Goal: Task Accomplishment & Management: Manage account settings

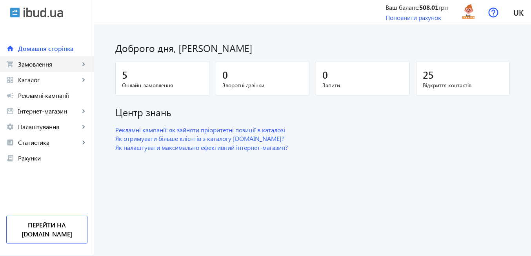
click at [46, 63] on span "Замовлення" at bounding box center [49, 64] width 62 height 8
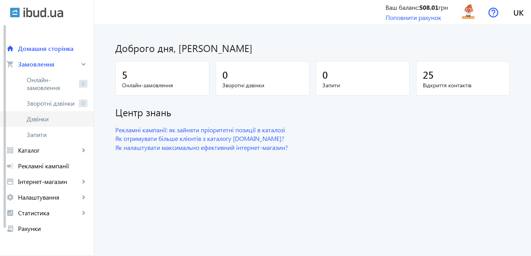
click at [47, 120] on span "Дзвінки" at bounding box center [57, 119] width 61 height 8
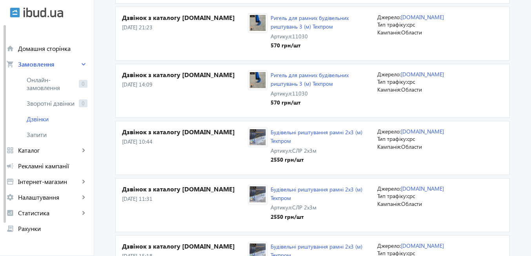
scroll to position [471, 0]
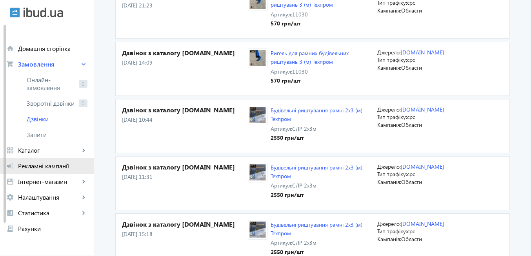
click at [56, 167] on span "Рекламні кампанії" at bounding box center [52, 166] width 69 height 8
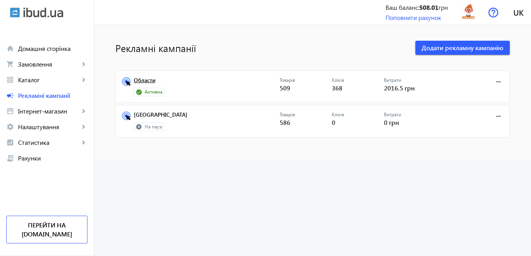
click at [147, 82] on link "Области" at bounding box center [207, 82] width 146 height 11
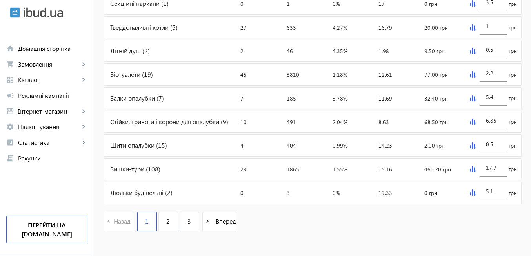
scroll to position [370, 0]
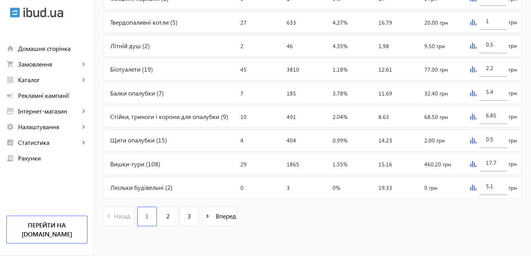
click at [472, 191] on img at bounding box center [473, 188] width 6 height 6
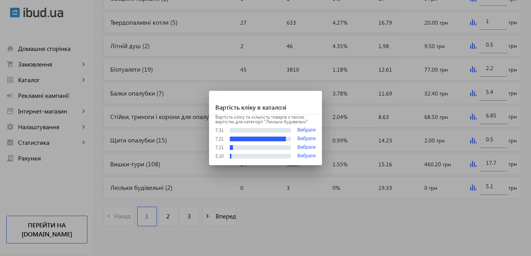
scroll to position [0, 0]
click at [463, 224] on div at bounding box center [265, 128] width 531 height 256
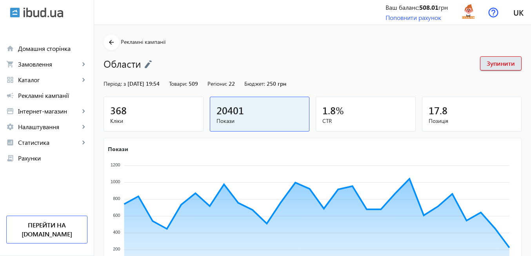
scroll to position [370, 0]
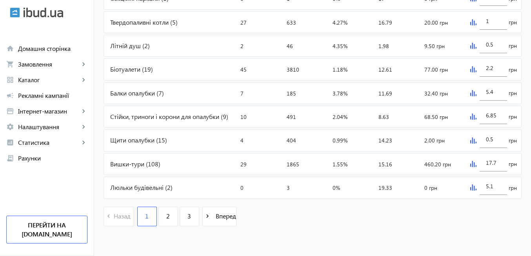
click at [472, 164] on img at bounding box center [473, 164] width 6 height 6
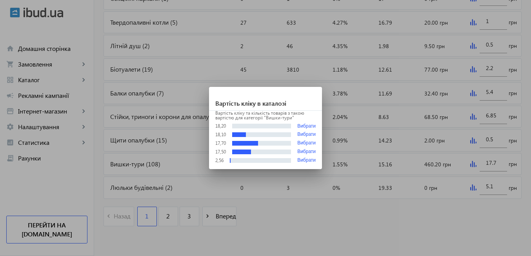
scroll to position [0, 0]
click at [455, 203] on div at bounding box center [265, 128] width 531 height 256
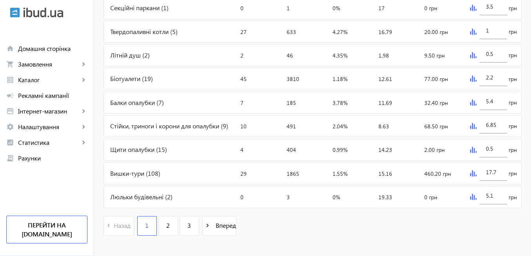
scroll to position [370, 0]
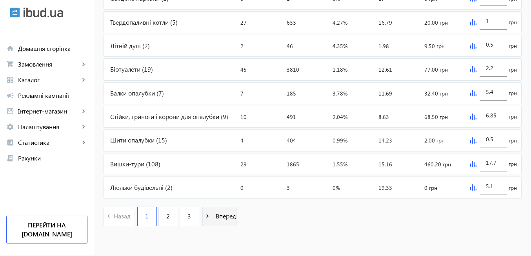
click at [223, 216] on span "Вперед" at bounding box center [225, 216] width 24 height 9
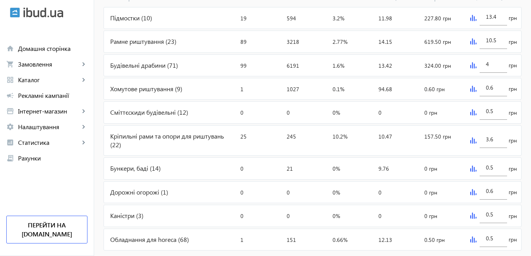
scroll to position [376, 0]
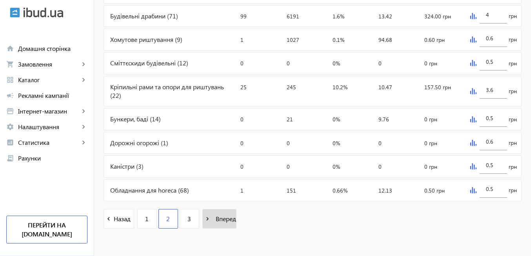
click at [213, 219] on span "Вперед" at bounding box center [225, 219] width 24 height 9
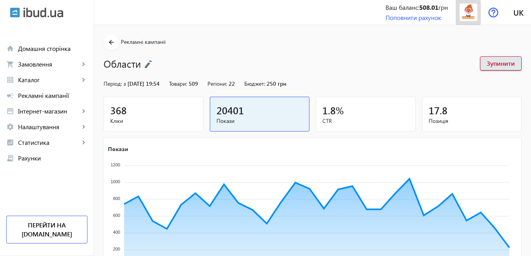
click at [473, 15] on img at bounding box center [469, 13] width 18 height 18
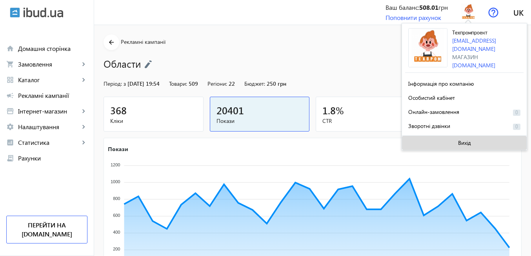
click at [475, 142] on span at bounding box center [464, 143] width 125 height 19
